Goal: Find contact information: Find contact information

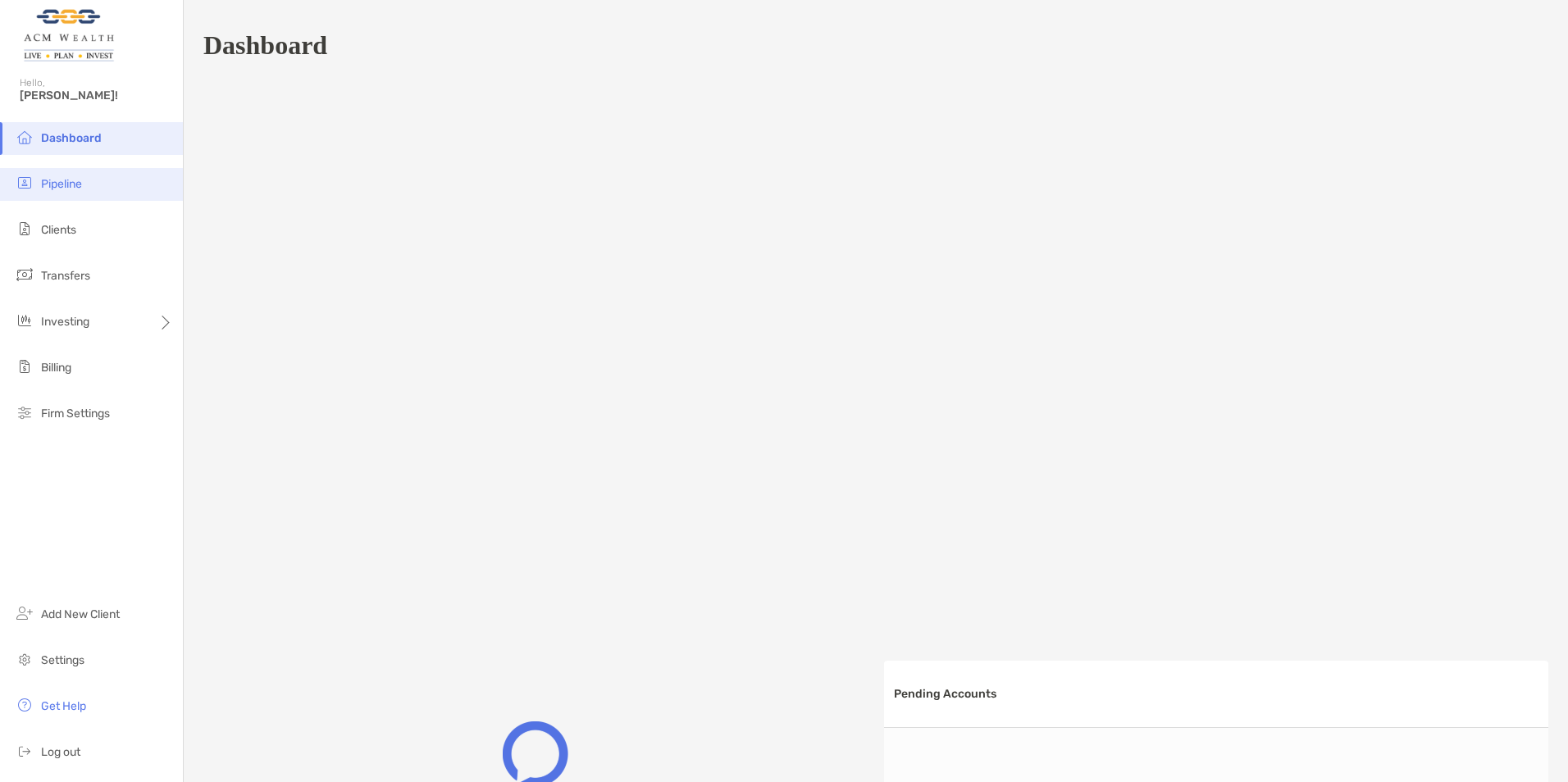
click at [55, 177] on span "Pipeline" at bounding box center [61, 184] width 41 height 14
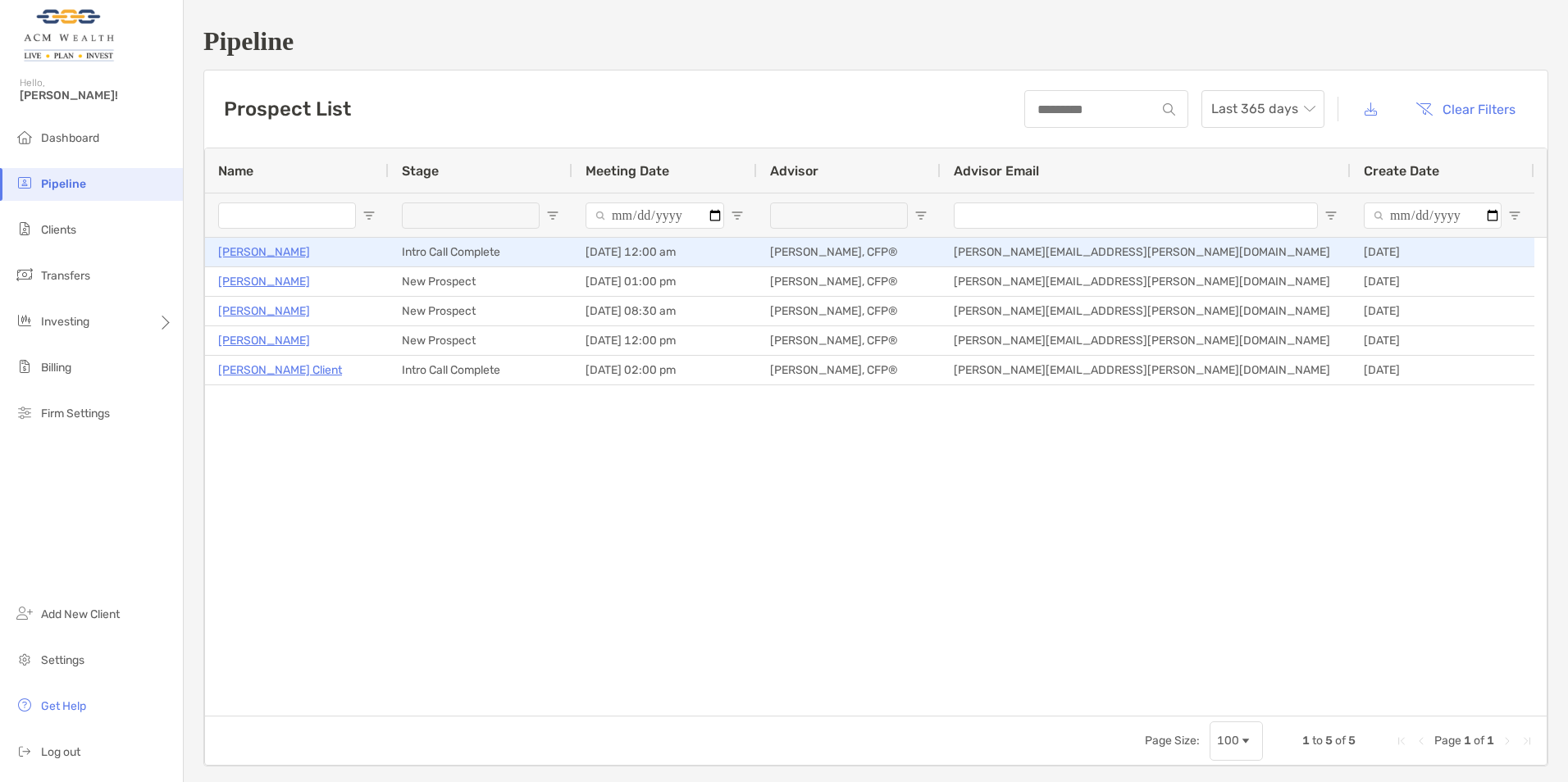
click at [244, 251] on p "[PERSON_NAME]" at bounding box center [264, 252] width 92 height 21
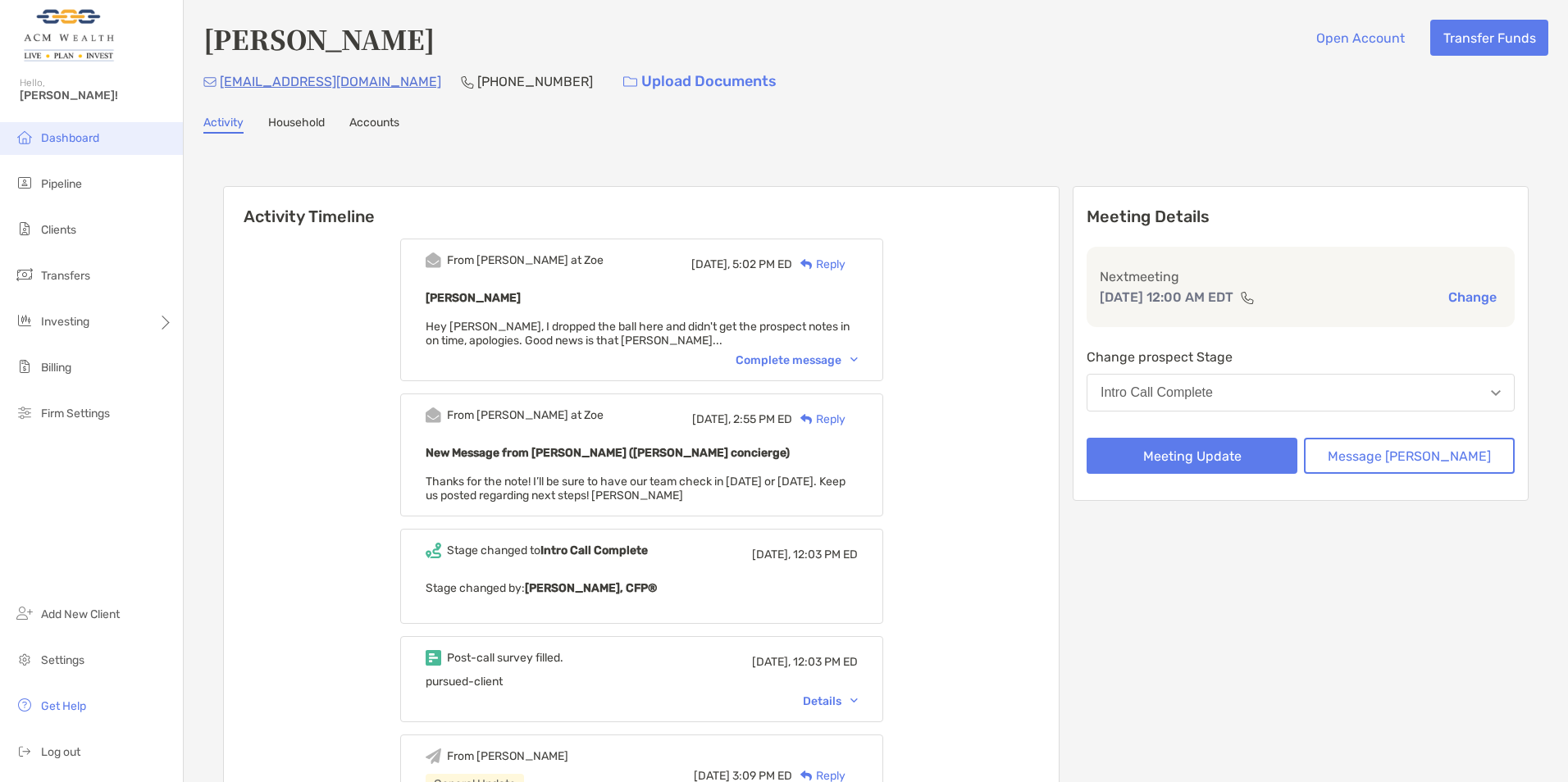
click at [70, 146] on li "Dashboard" at bounding box center [91, 138] width 183 height 33
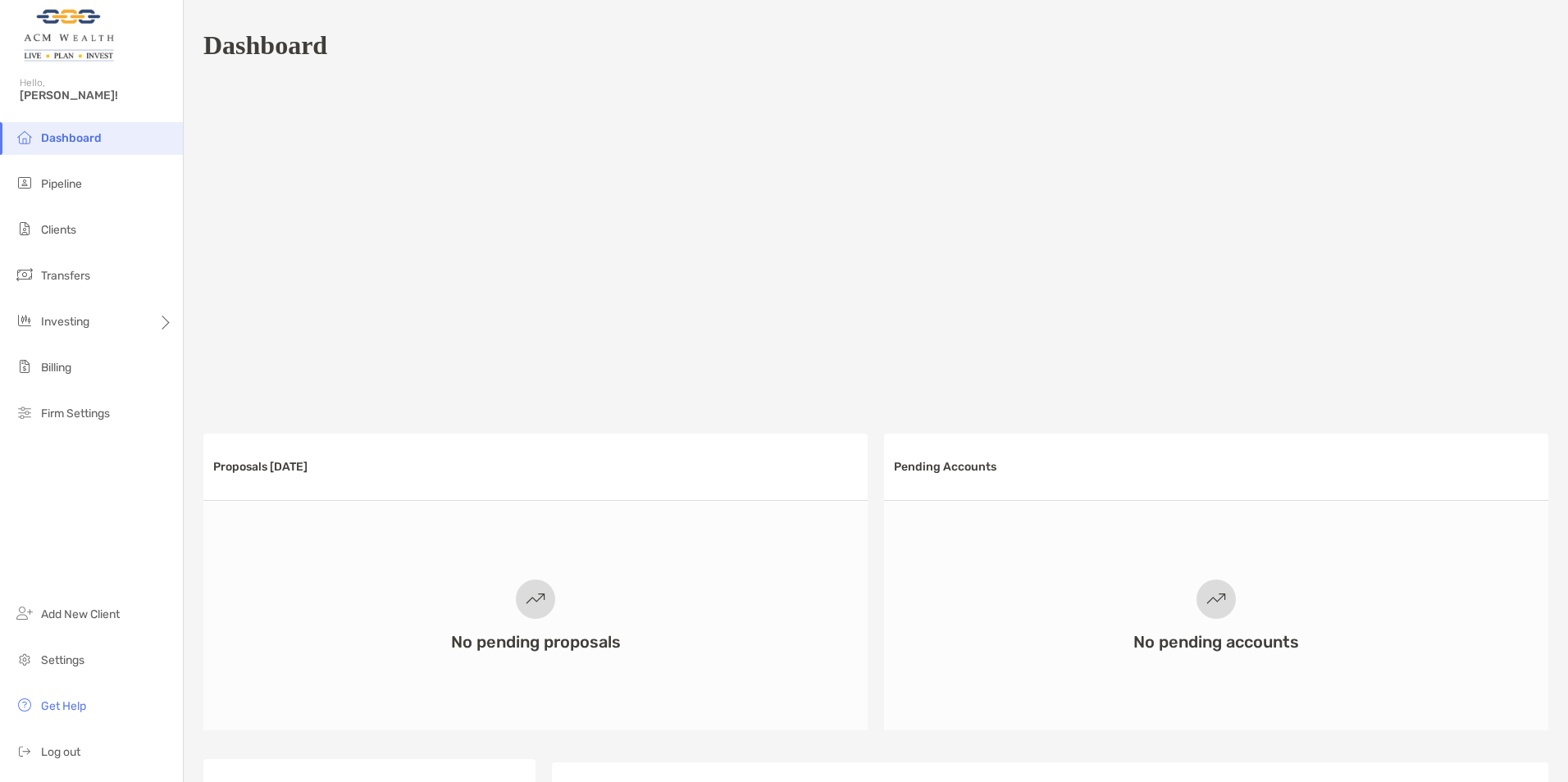
click at [70, 141] on span "Dashboard" at bounding box center [71, 138] width 61 height 14
click at [55, 180] on span "Pipeline" at bounding box center [61, 184] width 41 height 14
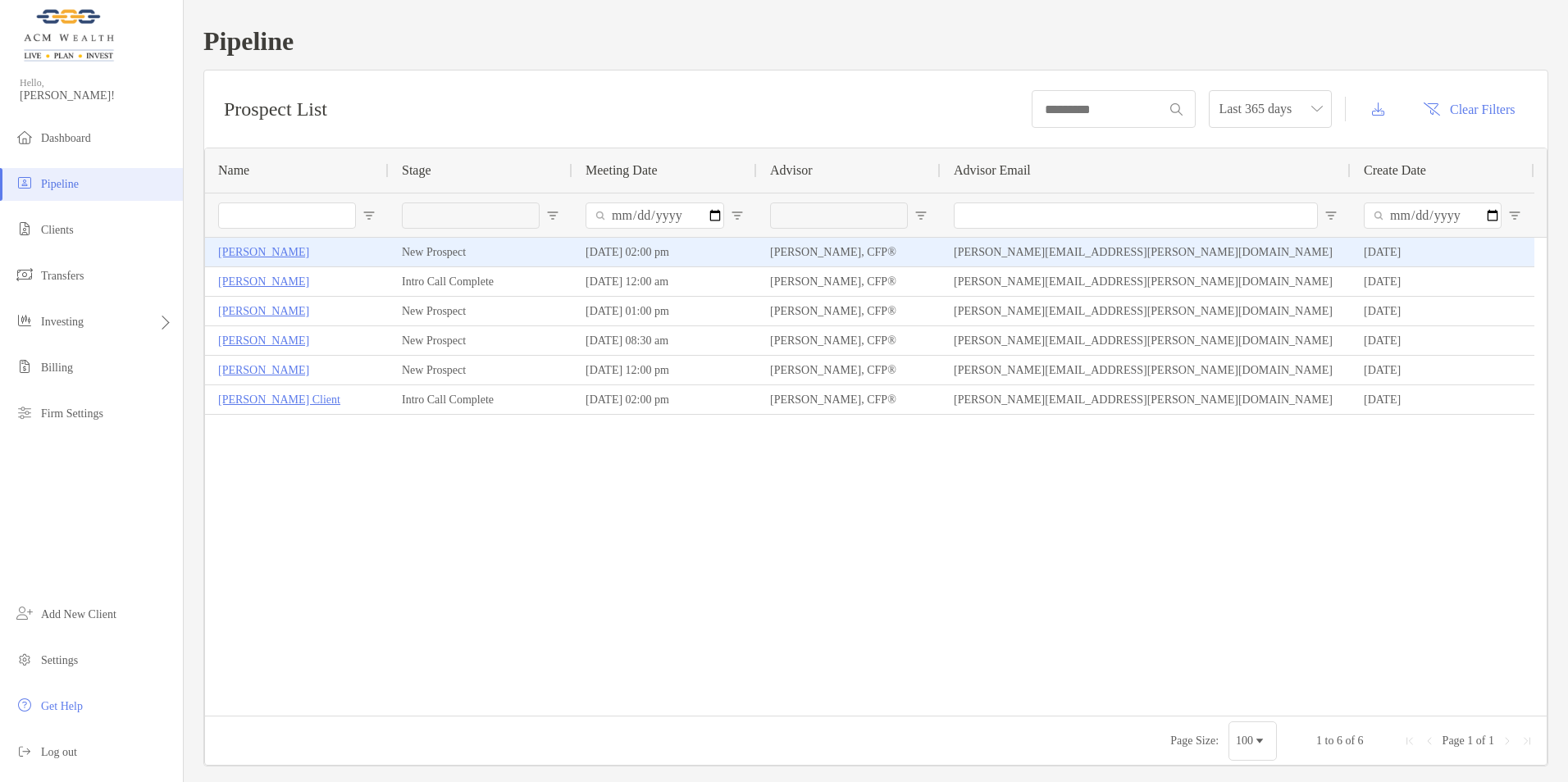
click at [261, 256] on p "[PERSON_NAME]" at bounding box center [264, 252] width 91 height 21
click at [257, 252] on p "[PERSON_NAME]" at bounding box center [264, 252] width 91 height 21
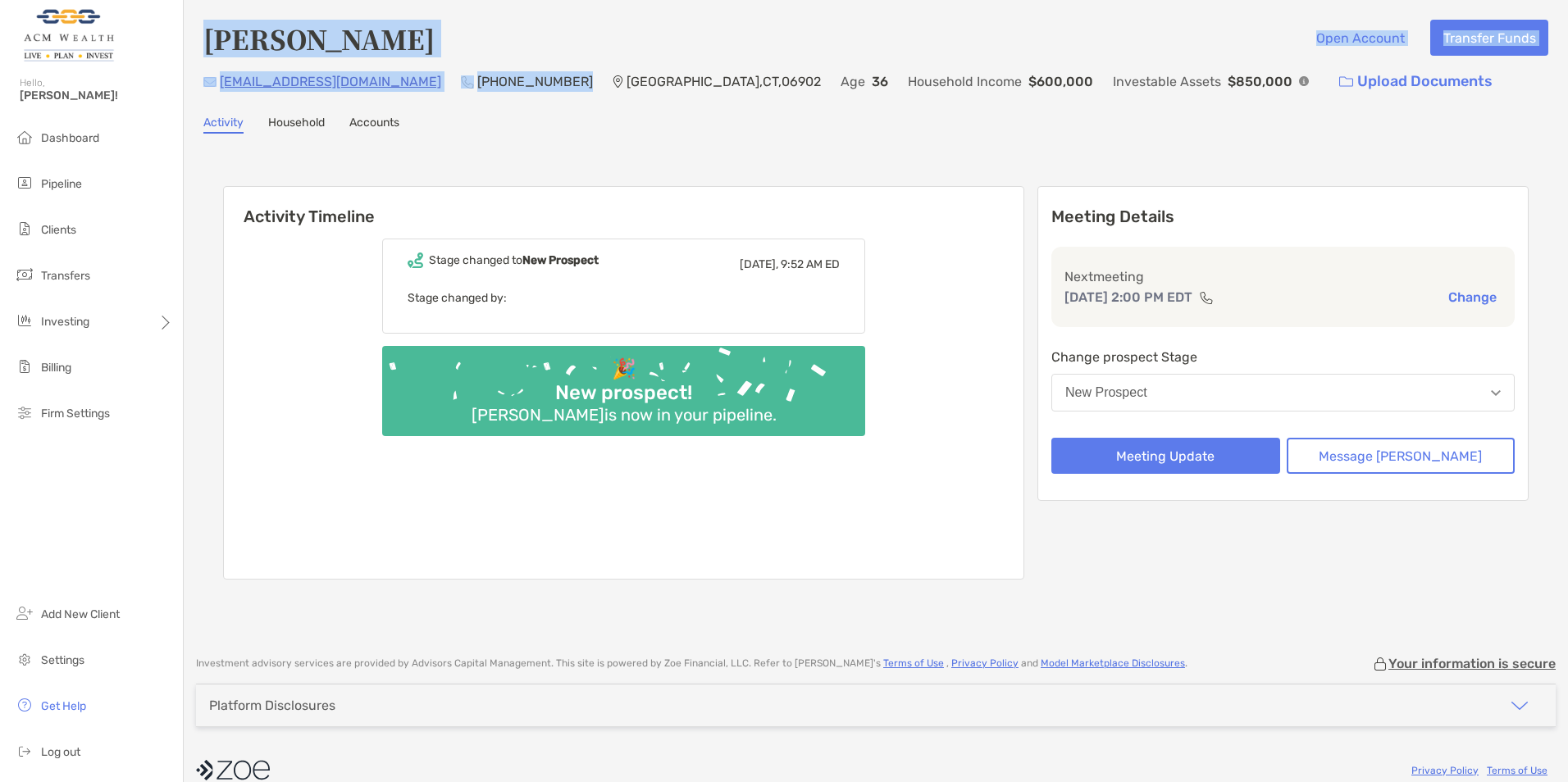
drag, startPoint x: 504, startPoint y: 79, endPoint x: 204, endPoint y: 57, distance: 300.8
click at [204, 57] on div "Jesse Charity Open Account Transfer Funds jessecharity@gmail.com (315) 382-9489…" at bounding box center [876, 59] width 1344 height 79
copy div "Jesse Charity Open Account Transfer Funds jessecharity@gmail.com (315) 382-9489"
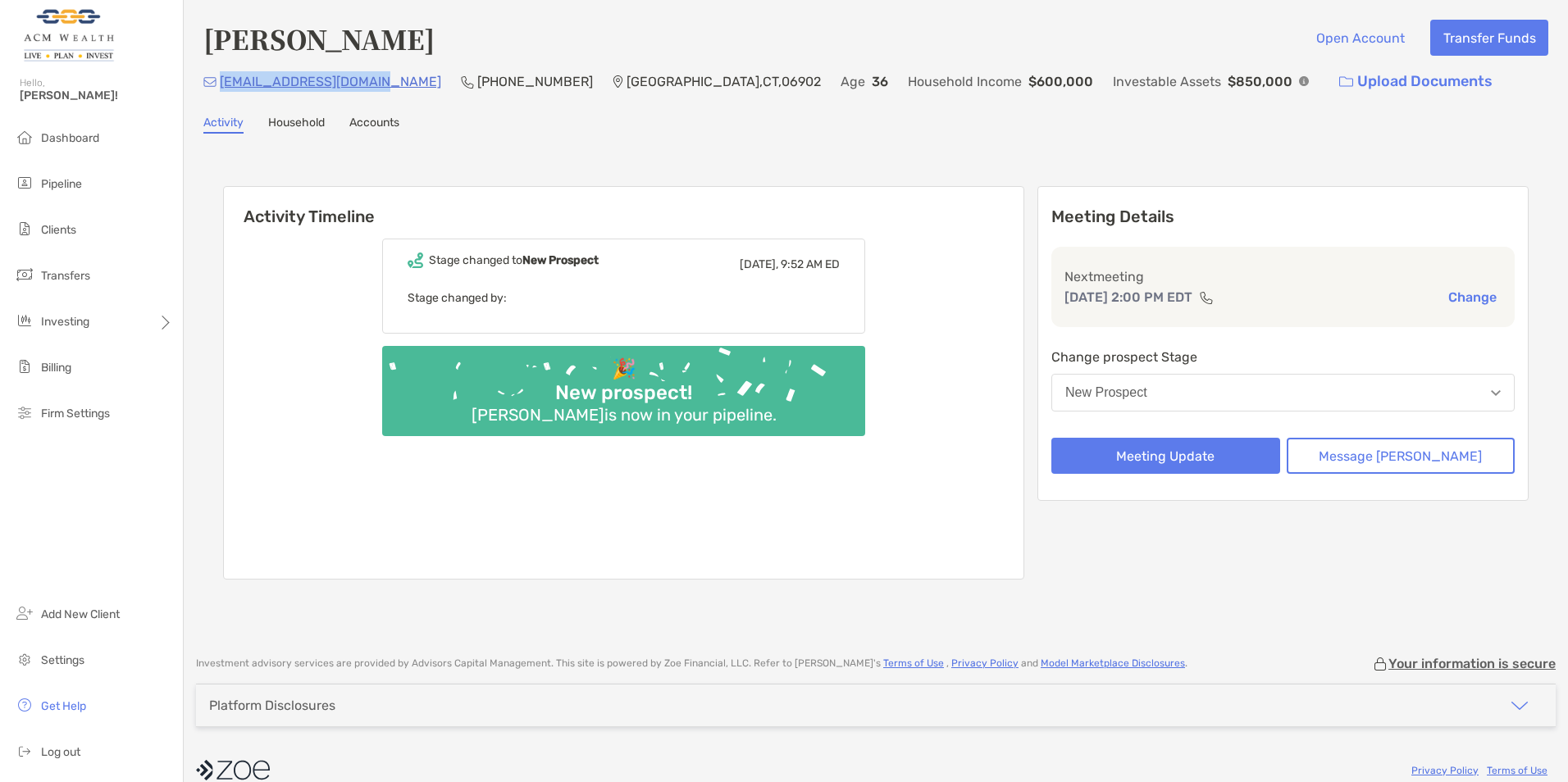
drag, startPoint x: 370, startPoint y: 84, endPoint x: 220, endPoint y: 83, distance: 150.0
click at [220, 83] on div "[EMAIL_ADDRESS][DOMAIN_NAME] (315) 382-[GEOGRAPHIC_DATA] Age [DEMOGRAPHIC_DATA]…" at bounding box center [876, 82] width 1344 height 36
copy p "[EMAIL_ADDRESS][DOMAIN_NAME]"
